Goal: Navigation & Orientation: Find specific page/section

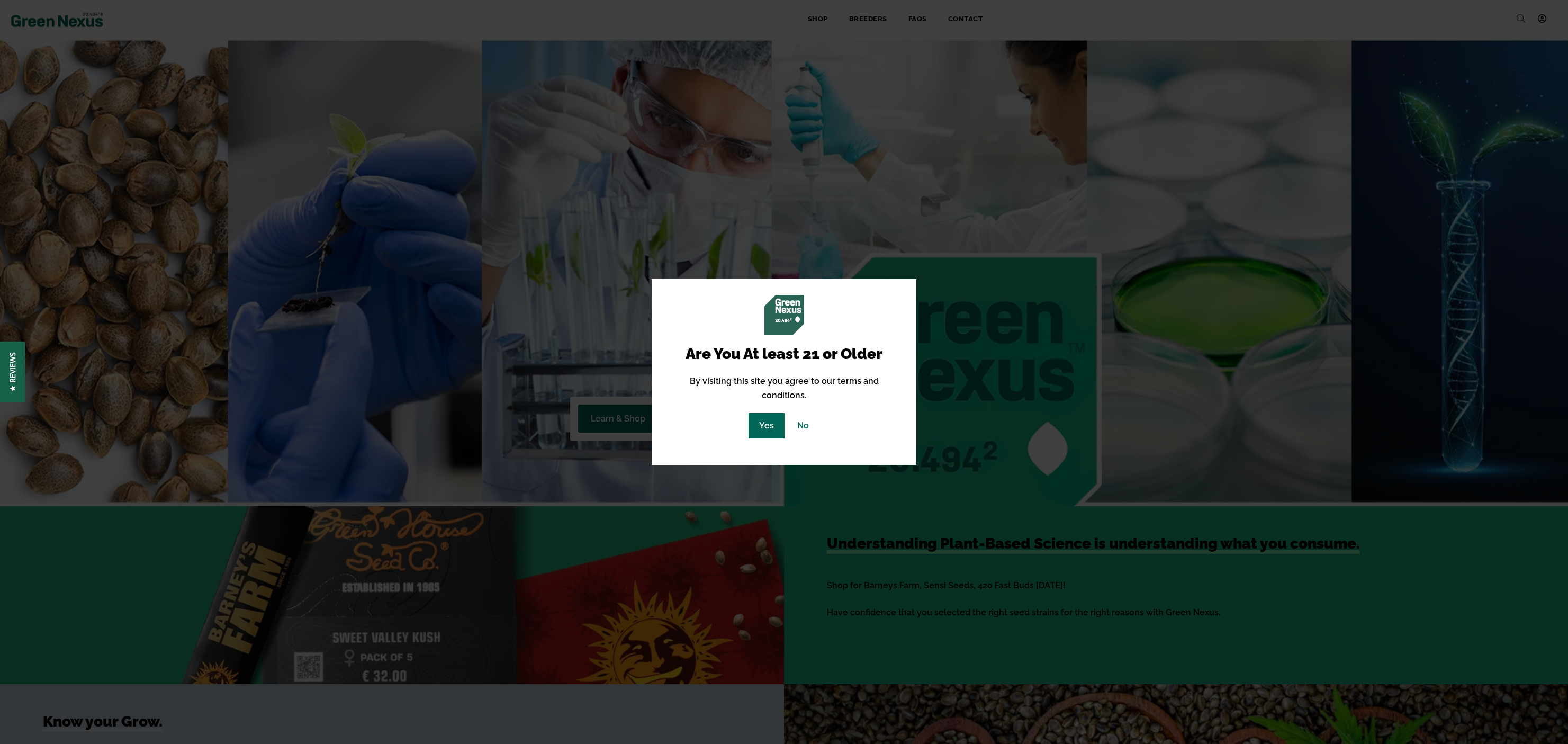
click at [760, 417] on link "Yes" at bounding box center [766, 425] width 36 height 25
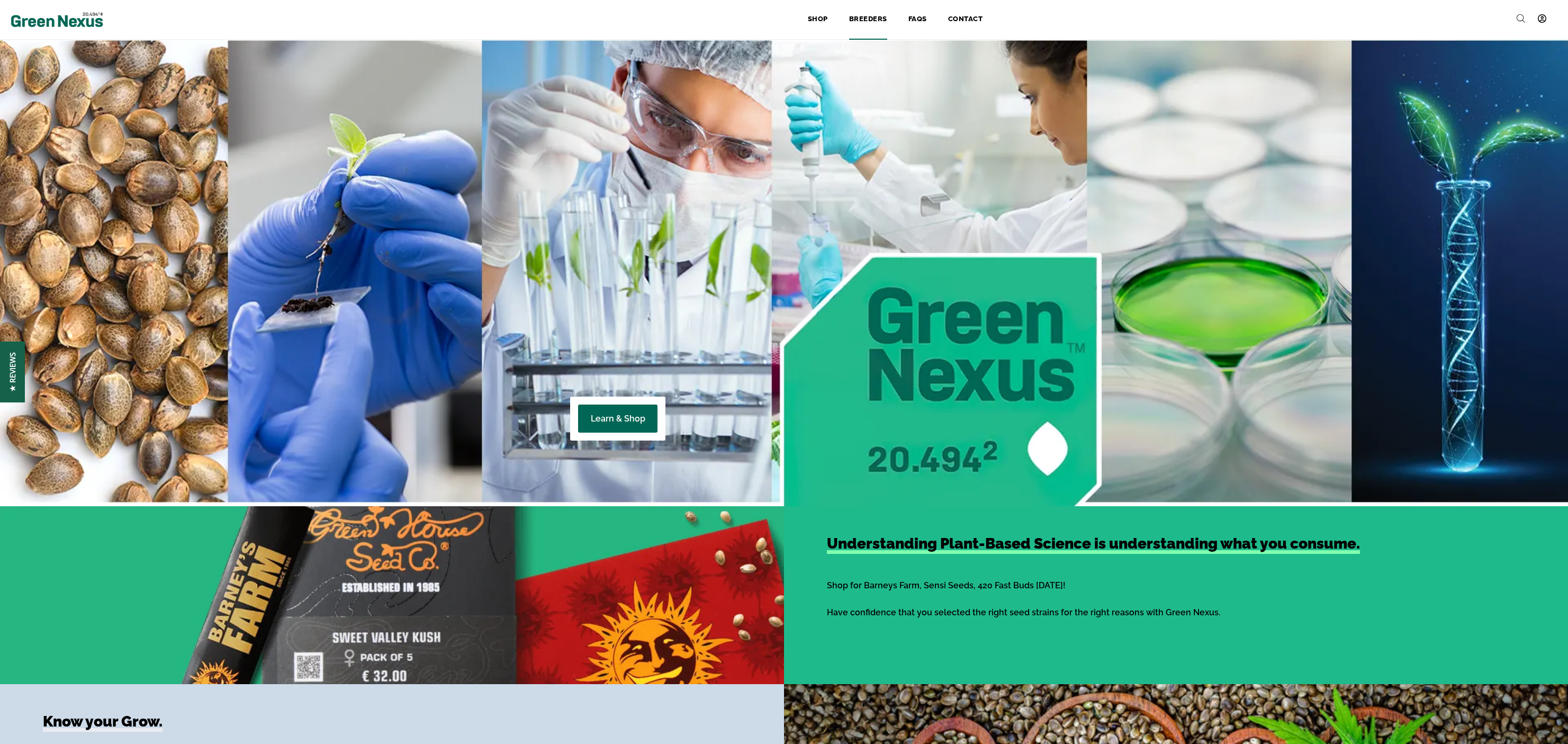
click at [867, 18] on link "Breeders" at bounding box center [867, 20] width 59 height 23
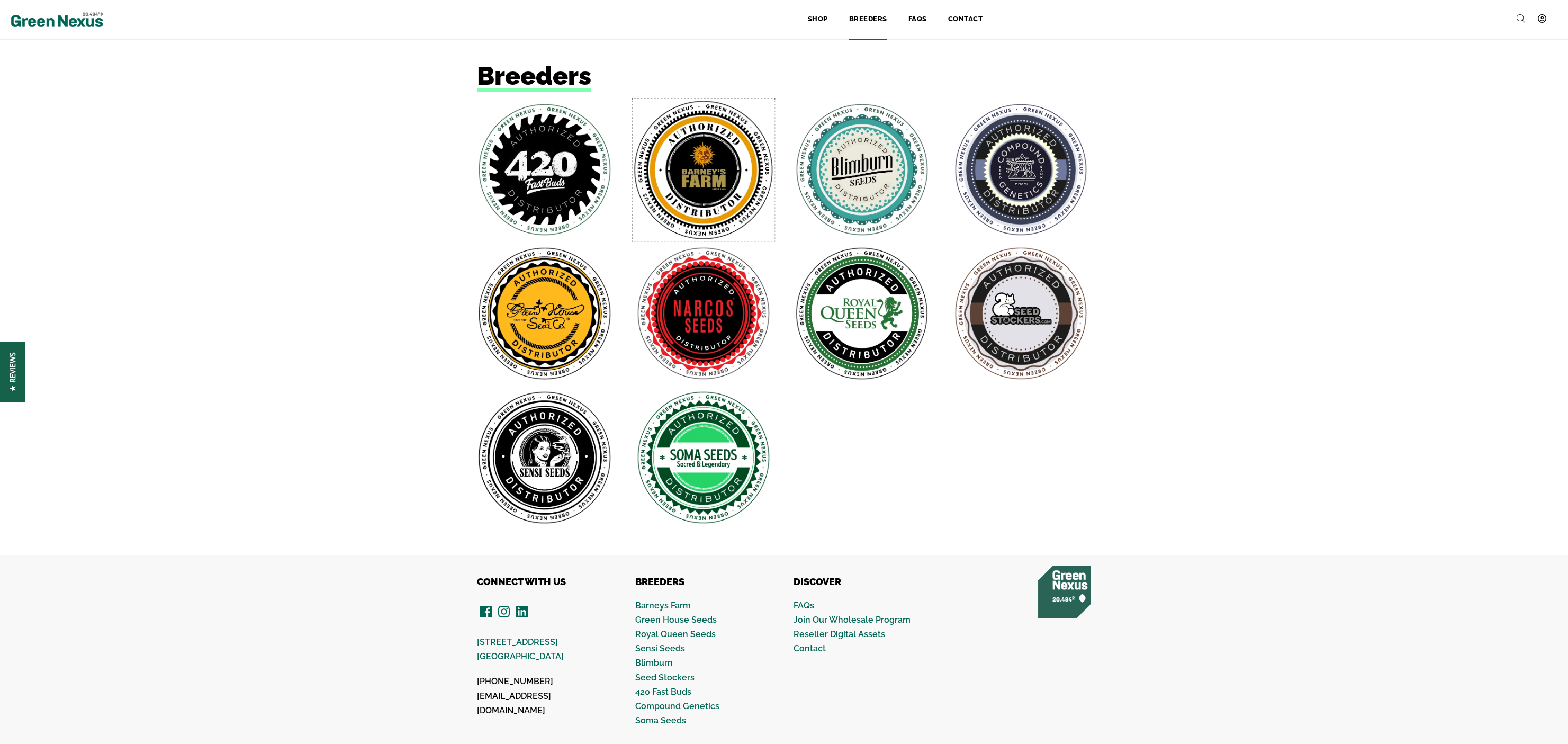
click at [698, 161] on img at bounding box center [703, 170] width 143 height 143
